Goal: Information Seeking & Learning: Check status

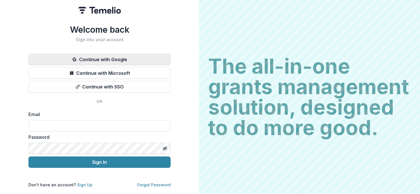
click at [94, 55] on button "Continue with Google" at bounding box center [99, 59] width 142 height 11
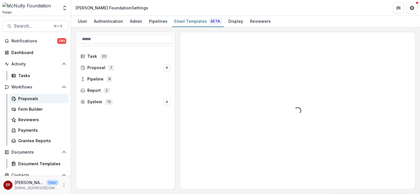
click at [34, 99] on div "Proposals" at bounding box center [41, 99] width 46 height 6
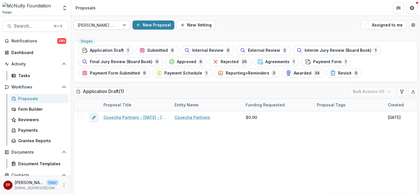
click at [101, 22] on div at bounding box center [97, 25] width 38 height 7
click at [125, 24] on div at bounding box center [125, 25] width 10 height 9
click at [124, 26] on div at bounding box center [125, 25] width 10 height 9
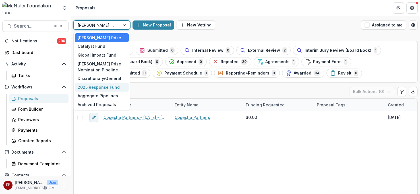
click at [115, 86] on div "2025 Response Fund" at bounding box center [102, 87] width 54 height 9
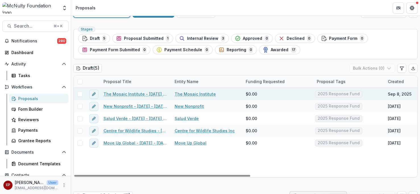
scroll to position [14, 0]
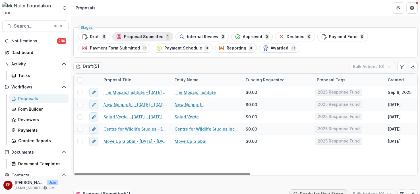
click at [152, 39] on div "Proposal Submitted 1" at bounding box center [142, 37] width 53 height 6
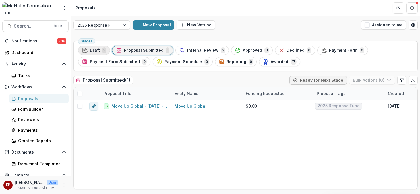
click at [98, 51] on span "Draft" at bounding box center [95, 50] width 10 height 5
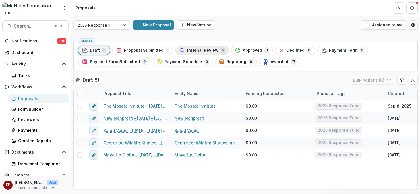
click at [194, 52] on span "Internal Review" at bounding box center [202, 50] width 31 height 5
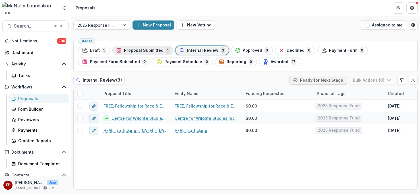
click at [145, 53] on div "Proposal Submitted 1" at bounding box center [142, 50] width 53 height 6
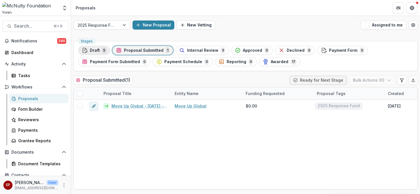
click at [94, 54] on button "Draft 5" at bounding box center [94, 50] width 32 height 9
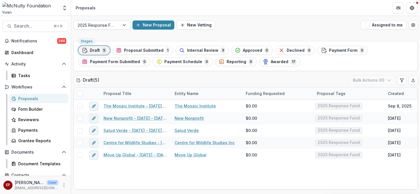
click at [106, 23] on div at bounding box center [97, 25] width 38 height 7
click at [284, 61] on div "Awarded 17" at bounding box center [280, 62] width 34 height 6
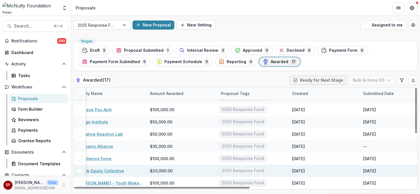
scroll to position [119, 0]
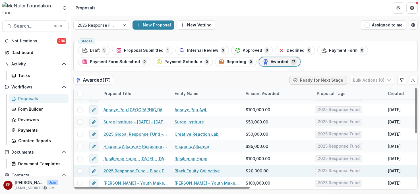
click at [152, 171] on link "2025 Response Fund - Black Equity Collective" at bounding box center [136, 171] width 64 height 6
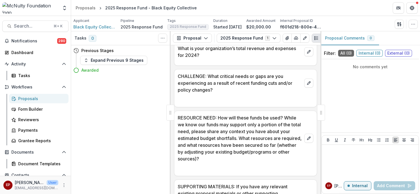
scroll to position [379, 0]
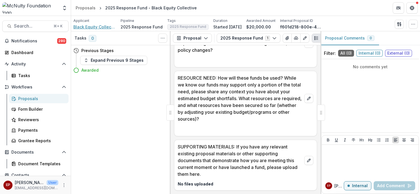
click at [105, 27] on span "Black Equity Collective" at bounding box center [94, 27] width 43 height 6
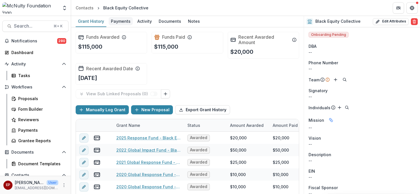
click at [118, 23] on div "Payments" at bounding box center [121, 21] width 24 height 8
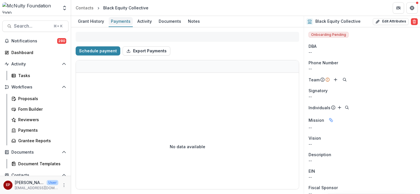
select select "****"
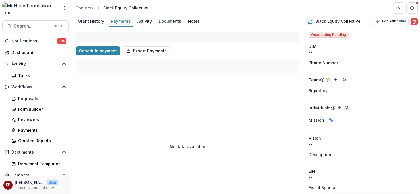
select select "****"
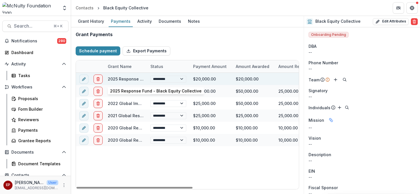
click at [116, 78] on link "2025 Response Fund - Black Equity Collective" at bounding box center [154, 79] width 92 height 5
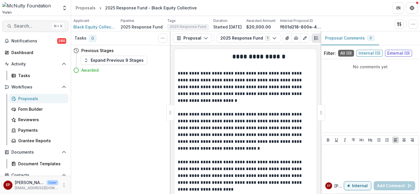
click at [28, 27] on span "Search..." at bounding box center [32, 25] width 36 height 5
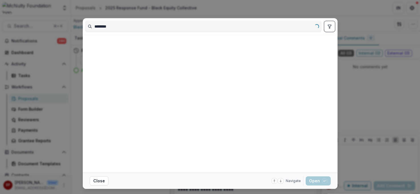
type input "********"
click at [377, 105] on div "******** Loading... Close Navigate up and down with arrow keys Open with enter …" at bounding box center [210, 97] width 420 height 194
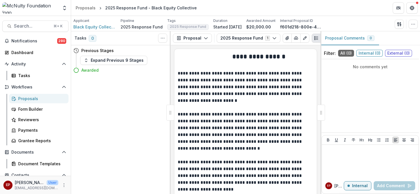
drag, startPoint x: 373, startPoint y: 13, endPoint x: 367, endPoint y: 12, distance: 7.0
click at [373, 13] on header "Proposals 2025 Response Fund - Black Equity Collective" at bounding box center [245, 8] width 349 height 16
click at [190, 37] on button "Proposal" at bounding box center [192, 38] width 39 height 9
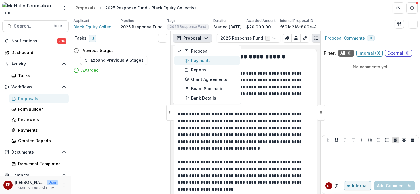
click at [196, 61] on div "Payments" at bounding box center [210, 60] width 52 height 6
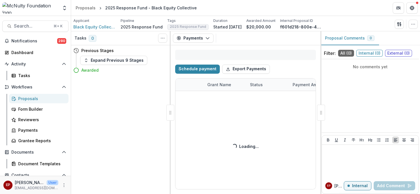
select select "****"
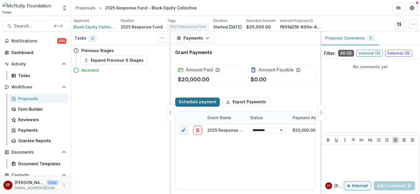
select select "****"
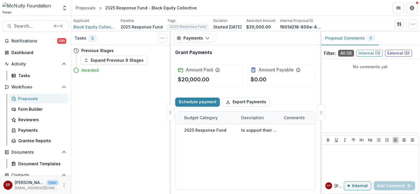
scroll to position [0, 281]
click at [104, 27] on span "Black Equity Collective" at bounding box center [94, 27] width 43 height 6
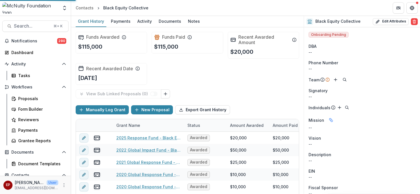
click at [165, 21] on div "Documents" at bounding box center [169, 21] width 27 height 8
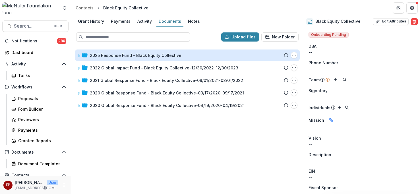
click at [128, 54] on div "2025 Response Fund - Black Equity Collective" at bounding box center [136, 55] width 92 height 6
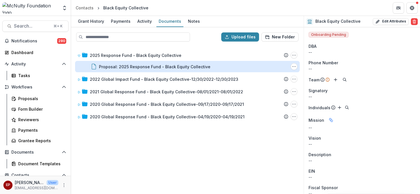
click at [129, 69] on div "Proposal: 2025 Response Fund - Black Equity Collective" at bounding box center [154, 67] width 111 height 6
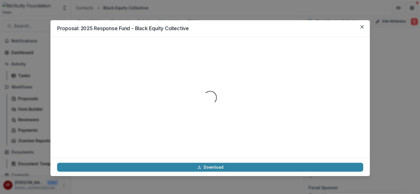
click at [129, 69] on div "Loading..." at bounding box center [210, 98] width 306 height 108
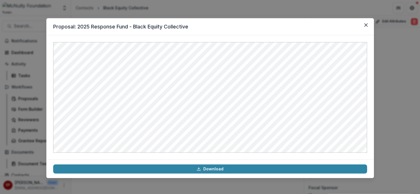
click at [386, 74] on div "Proposal: 2025 Response Fund - Black Equity Collective Download" at bounding box center [210, 97] width 420 height 194
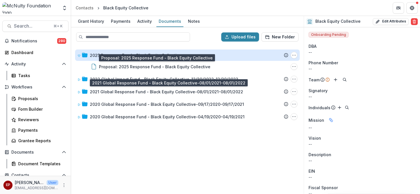
click at [112, 53] on div "2025 Response Fund - Black Equity Collective" at bounding box center [136, 55] width 92 height 6
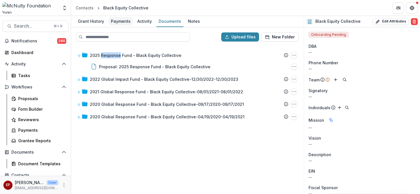
click at [124, 23] on div "Payments" at bounding box center [121, 21] width 24 height 8
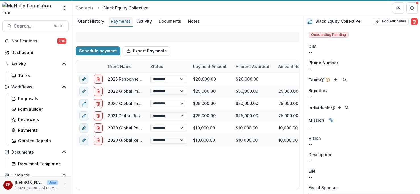
select select "****"
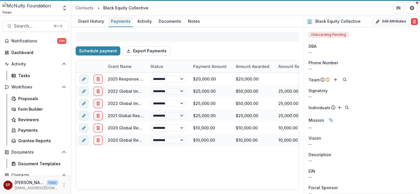
select select "****"
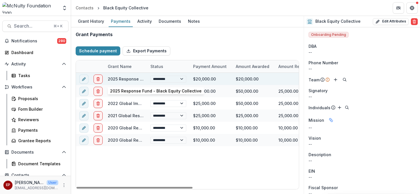
click at [129, 78] on link "2025 Response Fund - Black Equity Collective" at bounding box center [154, 79] width 92 height 5
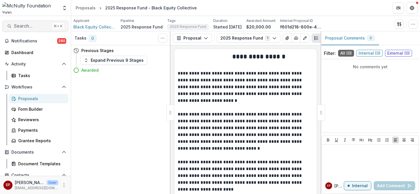
click at [28, 25] on span "Search..." at bounding box center [32, 25] width 36 height 5
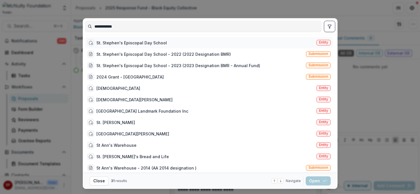
type input "**********"
click at [126, 40] on div "St. Stephen's Episcopal Day School" at bounding box center [131, 43] width 71 height 6
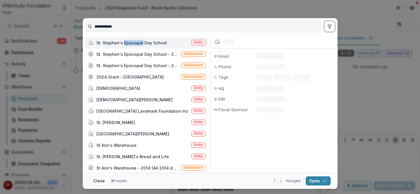
click at [126, 40] on div "St. Stephen's Episcopal Day School" at bounding box center [131, 43] width 71 height 6
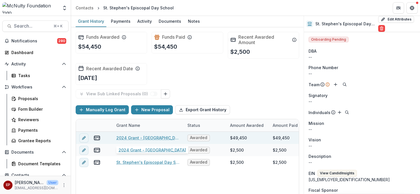
click at [155, 138] on link "2024 Grant - [GEOGRAPHIC_DATA]" at bounding box center [148, 138] width 64 height 6
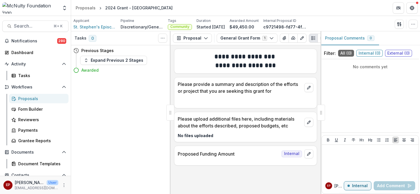
click at [202, 43] on div "Proposal Proposal Payments Reports Grant Agreements Board Summaries Bank Detail…" at bounding box center [246, 38] width 150 height 14
click at [103, 27] on span "St. Stephen's Episcopal Day School" at bounding box center [94, 27] width 43 height 6
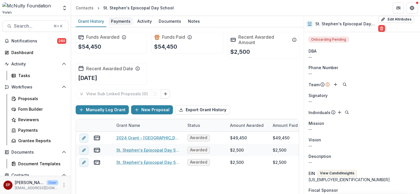
click at [125, 20] on div "Payments" at bounding box center [121, 21] width 24 height 8
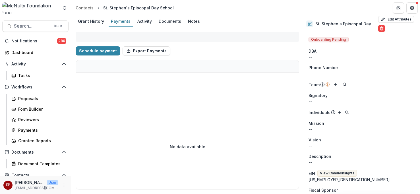
select select "****"
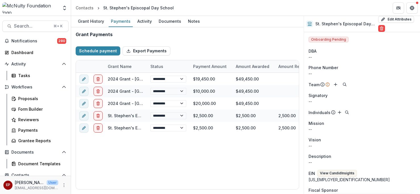
select select "****"
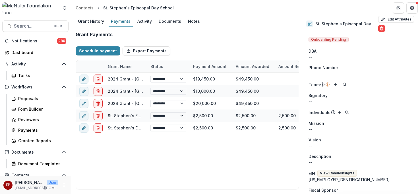
select select "****"
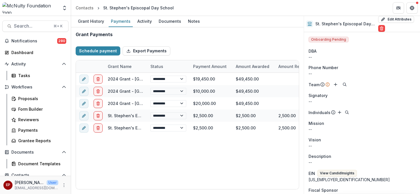
select select "****"
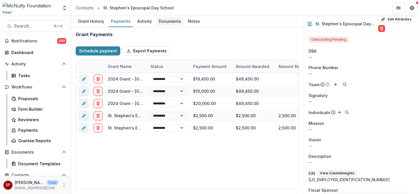
click at [163, 21] on div "Documents" at bounding box center [169, 21] width 27 height 8
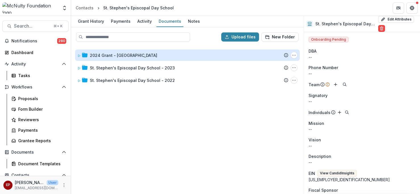
click at [157, 54] on div "2024 Grant - [GEOGRAPHIC_DATA]" at bounding box center [123, 55] width 67 height 6
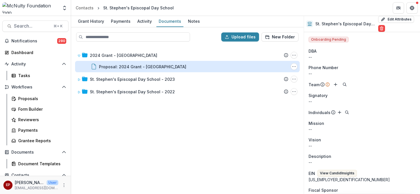
click at [173, 67] on div "Proposal: 2024 Grant - [GEOGRAPHIC_DATA]" at bounding box center [142, 67] width 87 height 6
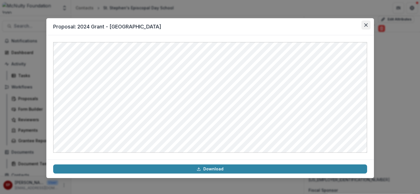
click at [364, 27] on button "Close" at bounding box center [365, 24] width 9 height 9
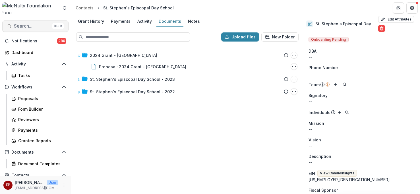
click at [21, 24] on span "Search..." at bounding box center [32, 25] width 36 height 5
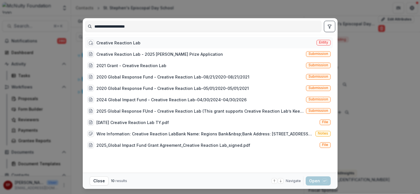
type input "**********"
click at [159, 45] on div "Creative Reaction Lab Entity" at bounding box center [209, 42] width 248 height 11
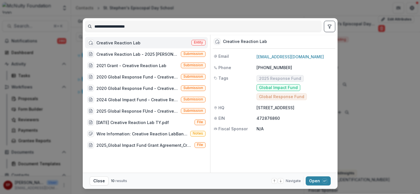
click at [159, 45] on div "Creative Reaction Lab Entity" at bounding box center [146, 42] width 123 height 11
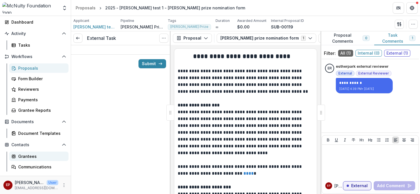
scroll to position [60, 0]
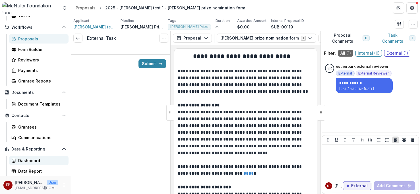
click at [36, 160] on div "Dashboard" at bounding box center [41, 161] width 46 height 6
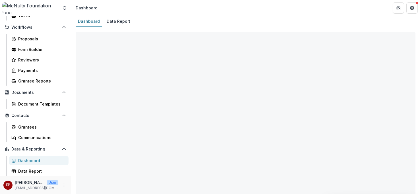
select select "**********"
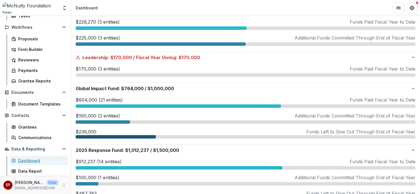
scroll to position [407, 0]
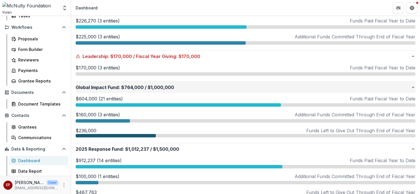
click at [143, 82] on button "Global Impact Fund : $764,000 / $1,000,000" at bounding box center [246, 87] width 340 height 11
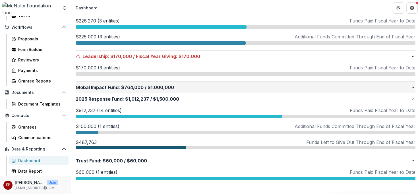
click at [122, 88] on span "$764,000" at bounding box center [132, 87] width 22 height 7
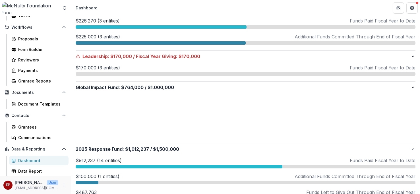
click at [106, 98] on p "$604,000 (21 entities)" at bounding box center [99, 98] width 47 height 7
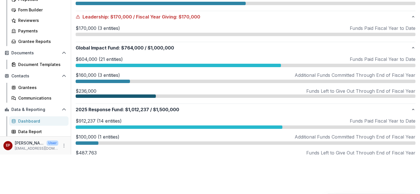
scroll to position [0, 0]
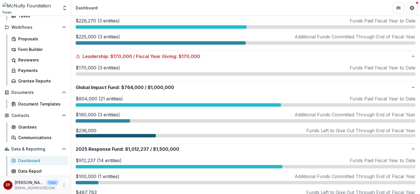
click at [328, 98] on div "$604,000 (21 entities) Funds Paid Fiscal Year to Date" at bounding box center [246, 98] width 340 height 7
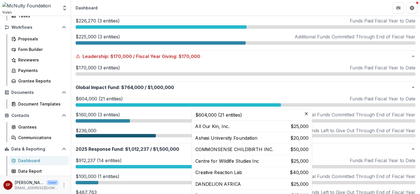
scroll to position [40, 0]
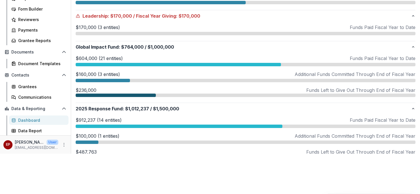
click at [326, 78] on div "$160,000 (3 entities) Additional Funds Committed Through End of Fiscal Year" at bounding box center [246, 76] width 340 height 11
click at [321, 75] on p "Additional Funds Committed Through End of Fiscal Year" at bounding box center [355, 74] width 121 height 7
click at [100, 57] on p "$604,000 (21 entities)" at bounding box center [99, 58] width 47 height 7
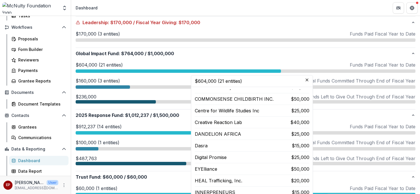
scroll to position [18, 0]
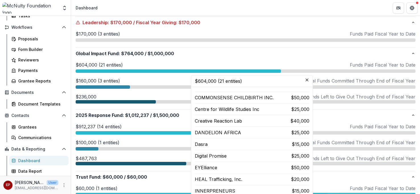
click at [215, 122] on p "Creative Reaction Lab" at bounding box center [218, 120] width 47 height 7
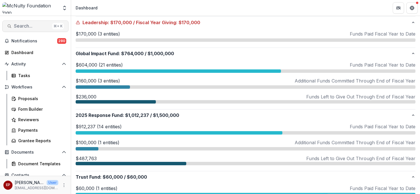
click at [40, 27] on span "Search..." at bounding box center [32, 25] width 36 height 5
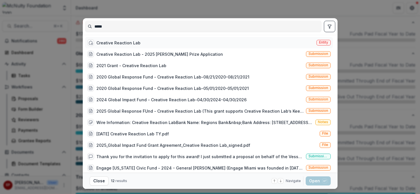
type input "*****"
click at [106, 44] on div "Creative Reaction Lab" at bounding box center [118, 43] width 44 height 6
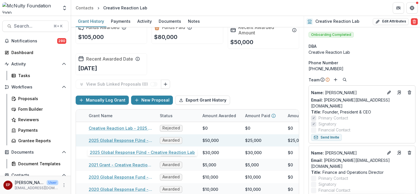
scroll to position [0, 30]
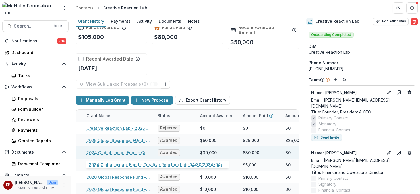
click at [135, 151] on link "2024 Global Impact Fund - Creative Reaction Lab-04/30/2024-04/30/2026" at bounding box center [118, 153] width 64 height 6
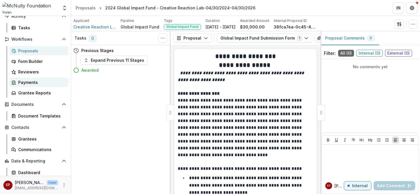
scroll to position [60, 0]
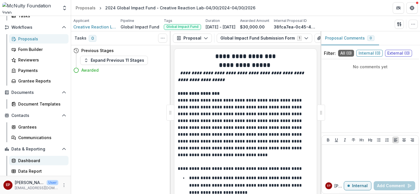
click at [32, 162] on div "Dashboard" at bounding box center [41, 161] width 46 height 6
select select "**********"
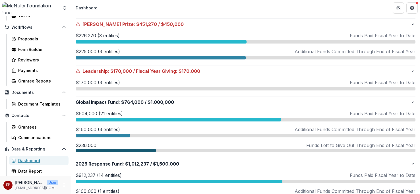
scroll to position [393, 0]
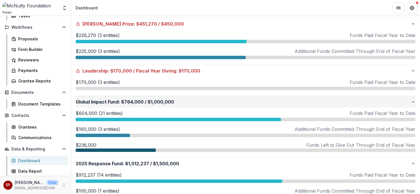
click at [136, 100] on span "$764,000" at bounding box center [132, 101] width 22 height 7
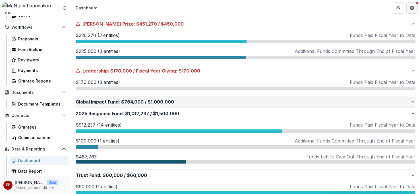
click at [136, 100] on span "$764,000" at bounding box center [132, 101] width 22 height 7
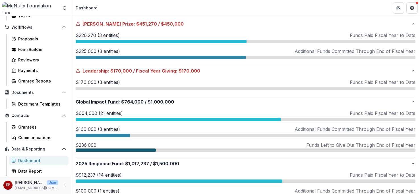
click at [110, 113] on p "$604,000 (21 entities)" at bounding box center [99, 113] width 47 height 7
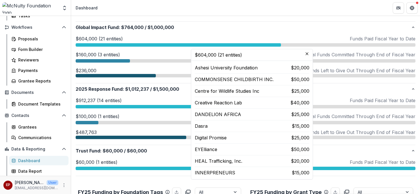
scroll to position [13, 0]
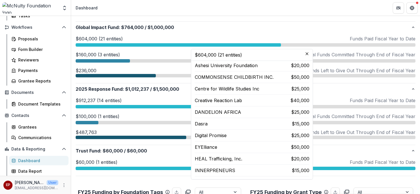
click at [290, 102] on p "$40,000" at bounding box center [299, 100] width 19 height 7
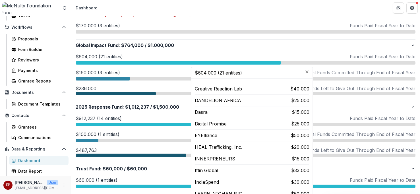
scroll to position [43, 0]
